Goal: Information Seeking & Learning: Find specific fact

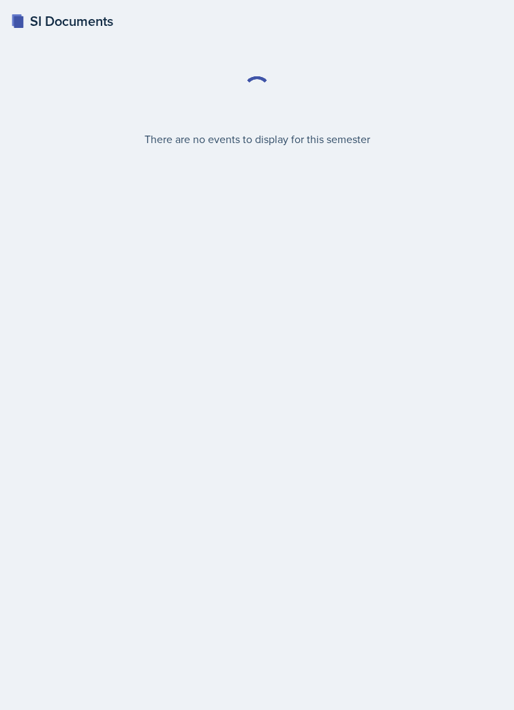
select select "2bed604d-1099-4043-b1bc-2365e8740244"
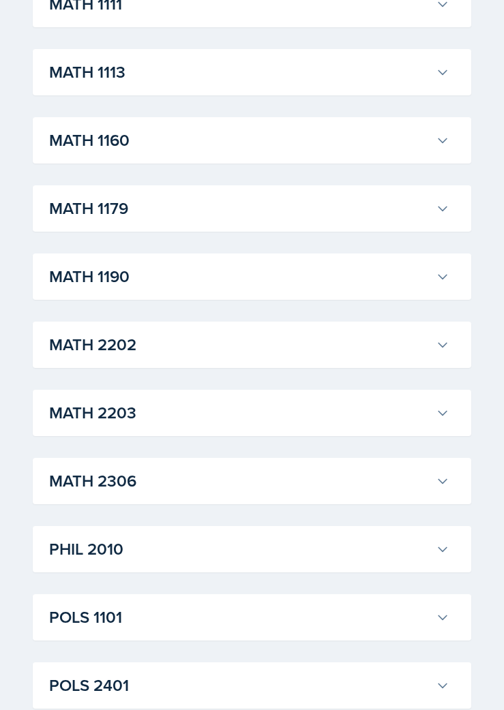
scroll to position [1268, 0]
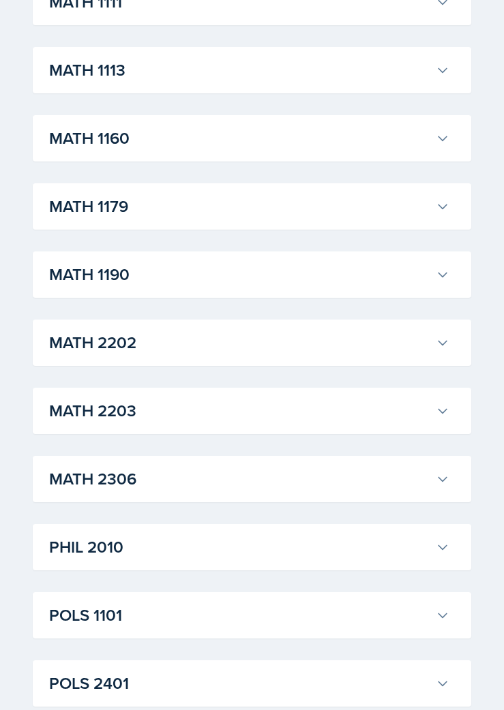
click at [117, 337] on h3 "MATH 2202" at bounding box center [239, 343] width 381 height 25
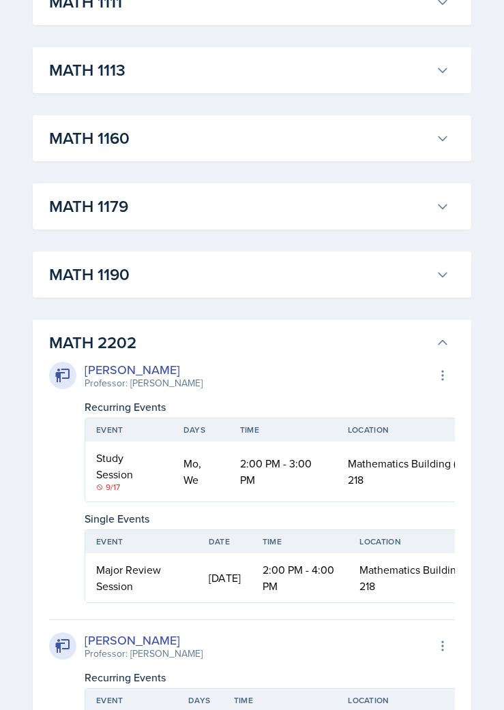
click at [147, 277] on h3 "MATH 1190" at bounding box center [239, 274] width 381 height 25
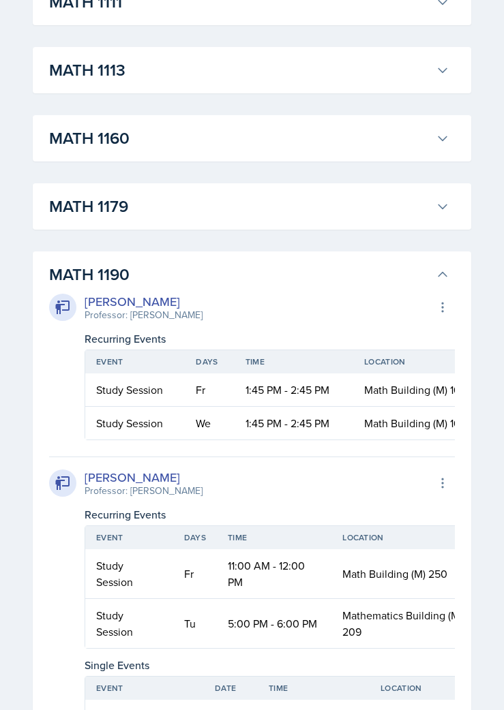
click at [173, 276] on h3 "MATH 1190" at bounding box center [239, 274] width 381 height 25
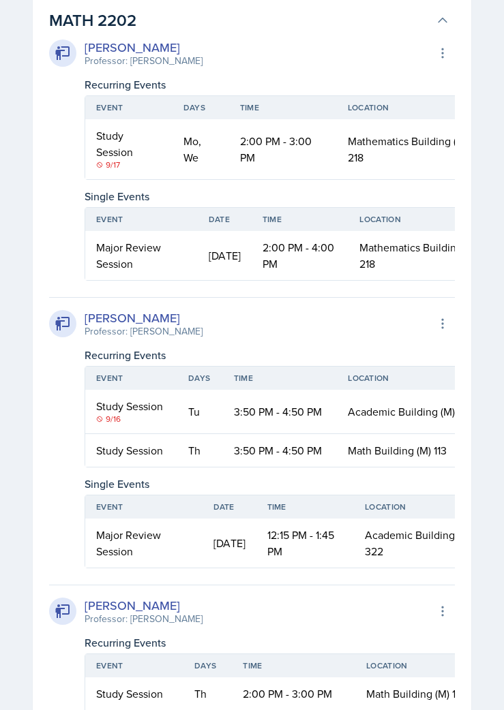
scroll to position [0, 39]
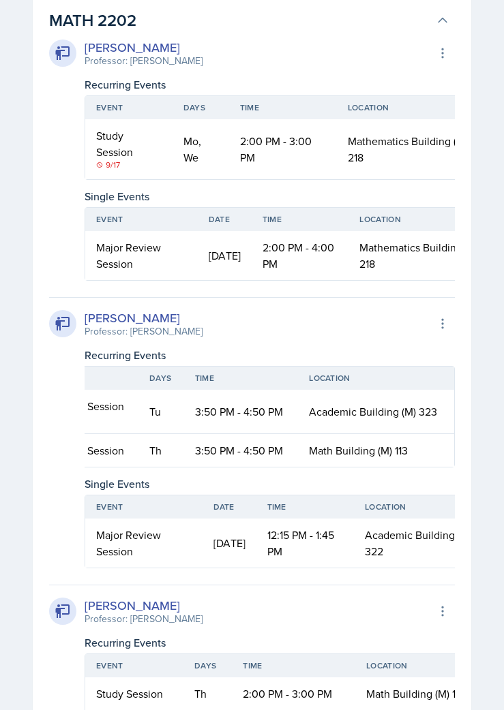
click at [362, 419] on span "Academic Building (M) 323" at bounding box center [373, 411] width 128 height 15
copy span "Academic Building (M) 323"
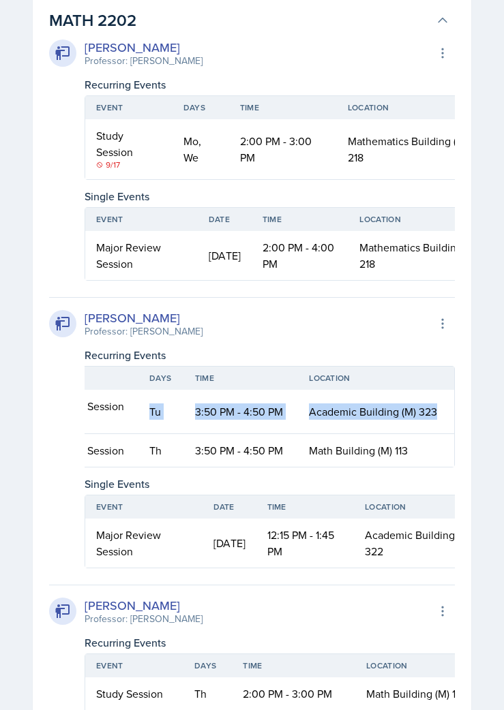
drag, startPoint x: 149, startPoint y: 428, endPoint x: 446, endPoint y: 421, distance: 296.6
click at [446, 421] on tr "Study Session [DATE] 3:50 PM - 4:50 PM Academic Building (M) 323" at bounding box center [250, 412] width 408 height 44
copy tr "Tu 3:50 PM - 4:50 PM Academic Building (M) 323"
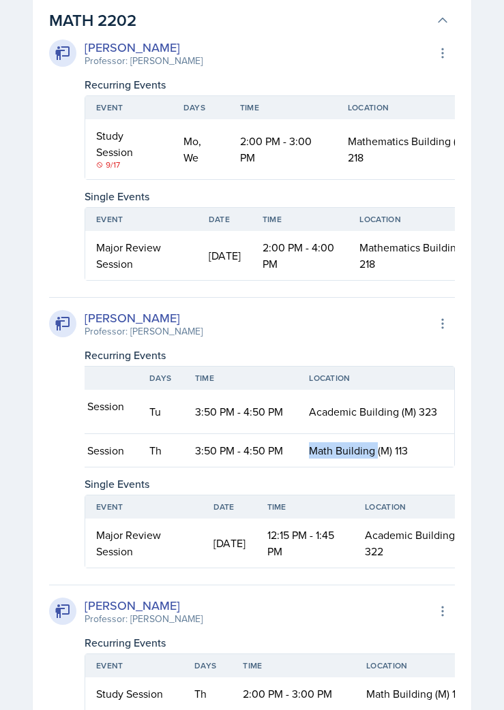
drag, startPoint x: 310, startPoint y: 470, endPoint x: 380, endPoint y: 472, distance: 69.6
click at [380, 458] on span "Math Building (M) 113" at bounding box center [358, 450] width 99 height 15
drag, startPoint x: 408, startPoint y: 470, endPoint x: 310, endPoint y: 460, distance: 97.9
click at [310, 460] on td "Math Building (M) 113" at bounding box center [376, 450] width 156 height 33
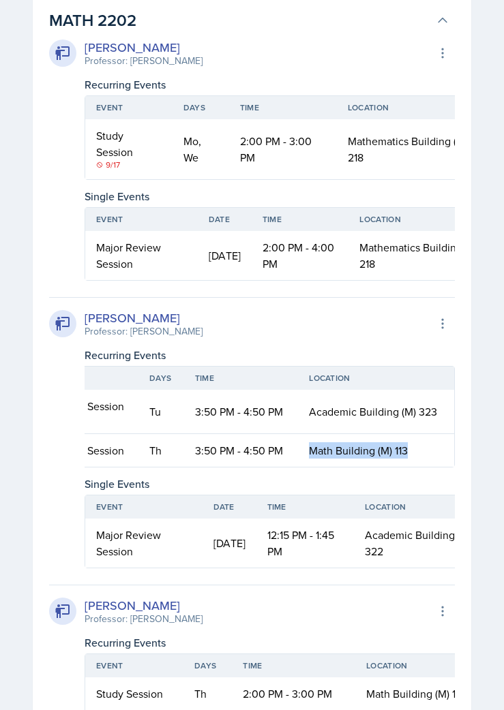
copy span "Math Building (M) 113"
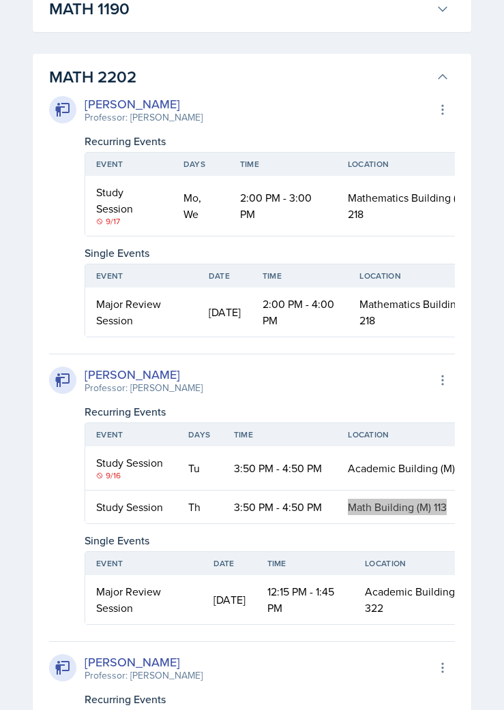
scroll to position [1811, 0]
